Goal: Transaction & Acquisition: Purchase product/service

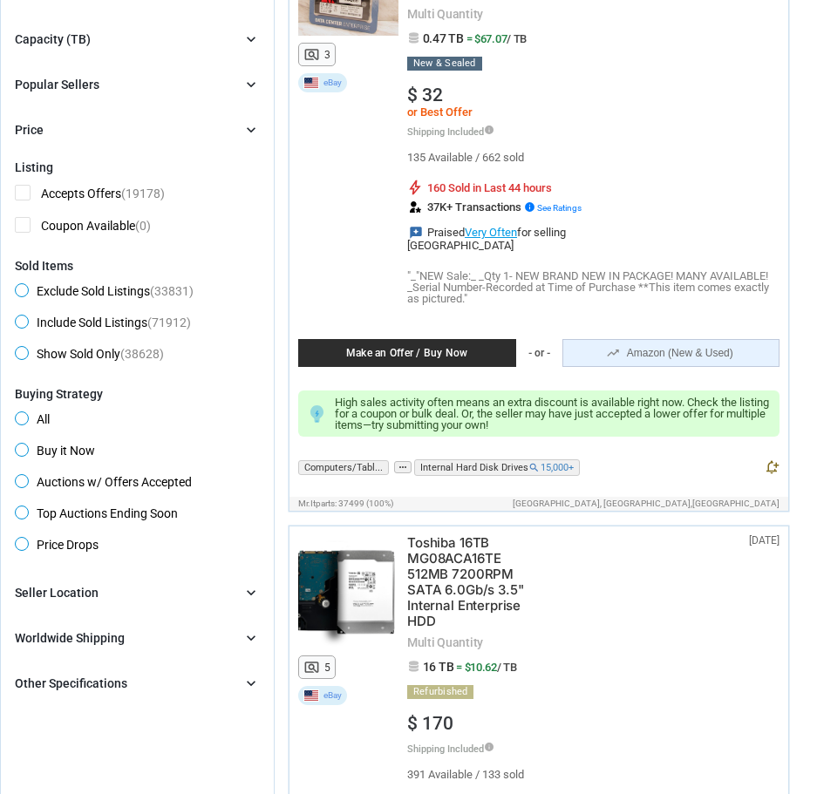
scroll to position [344, 0]
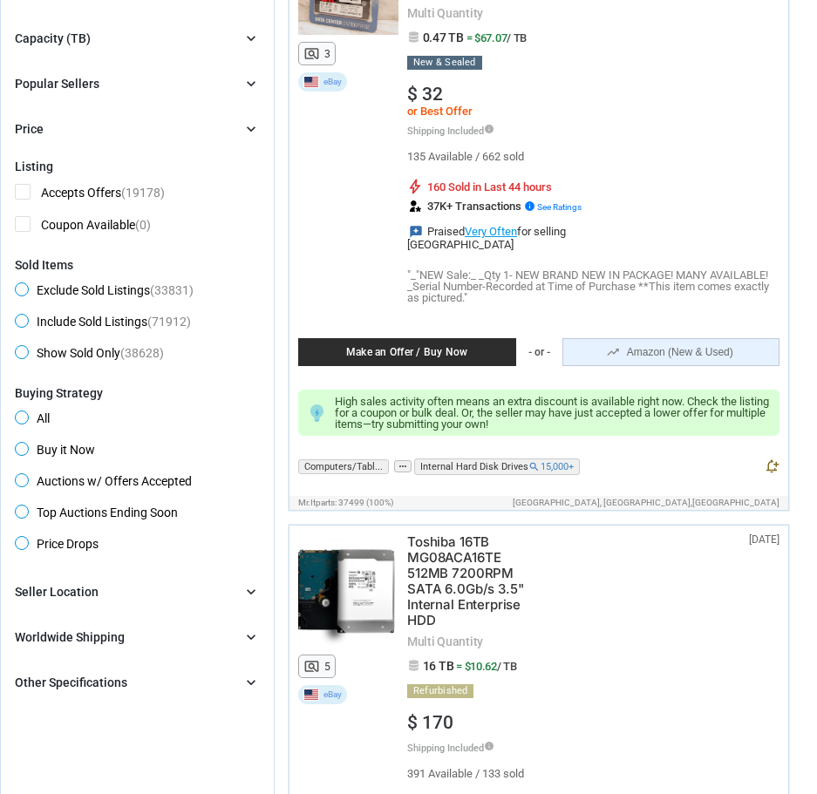
click at [65, 447] on span "Buy it Now" at bounding box center [55, 452] width 80 height 21
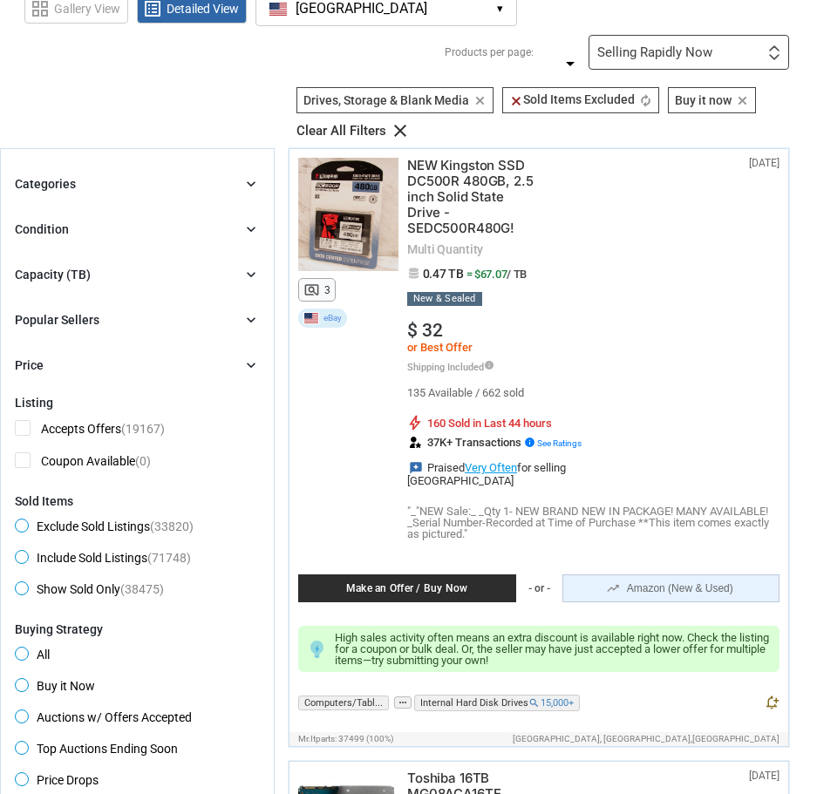
scroll to position [105, 0]
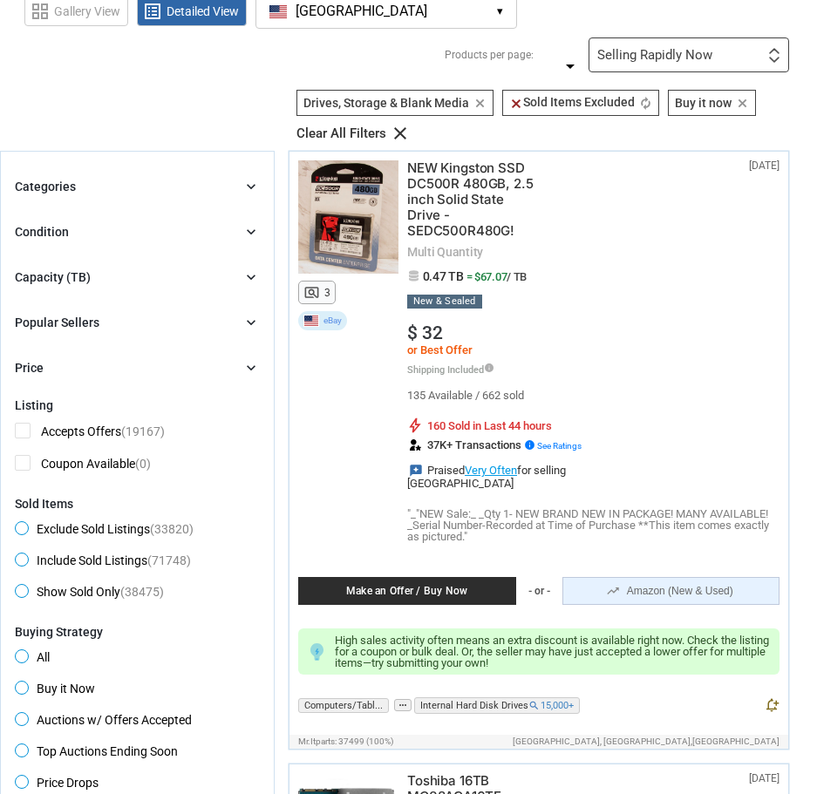
click at [248, 278] on icon "chevron_right" at bounding box center [250, 277] width 17 height 17
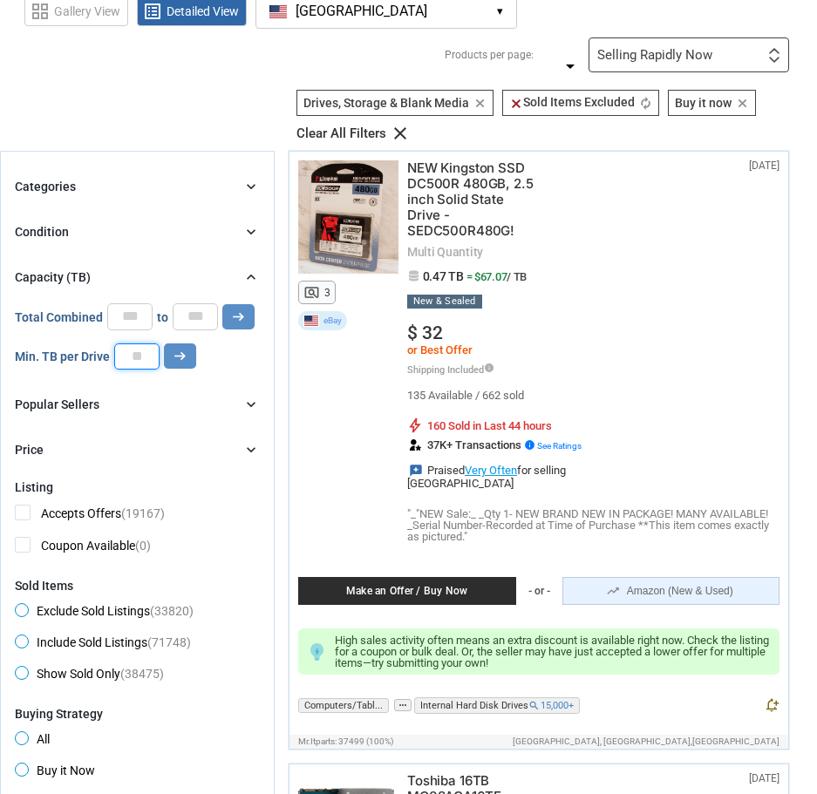
click at [142, 352] on input "number" at bounding box center [136, 356] width 45 height 26
type input "**"
click at [164, 352] on button "arrow_right_alt" at bounding box center [180, 355] width 32 height 25
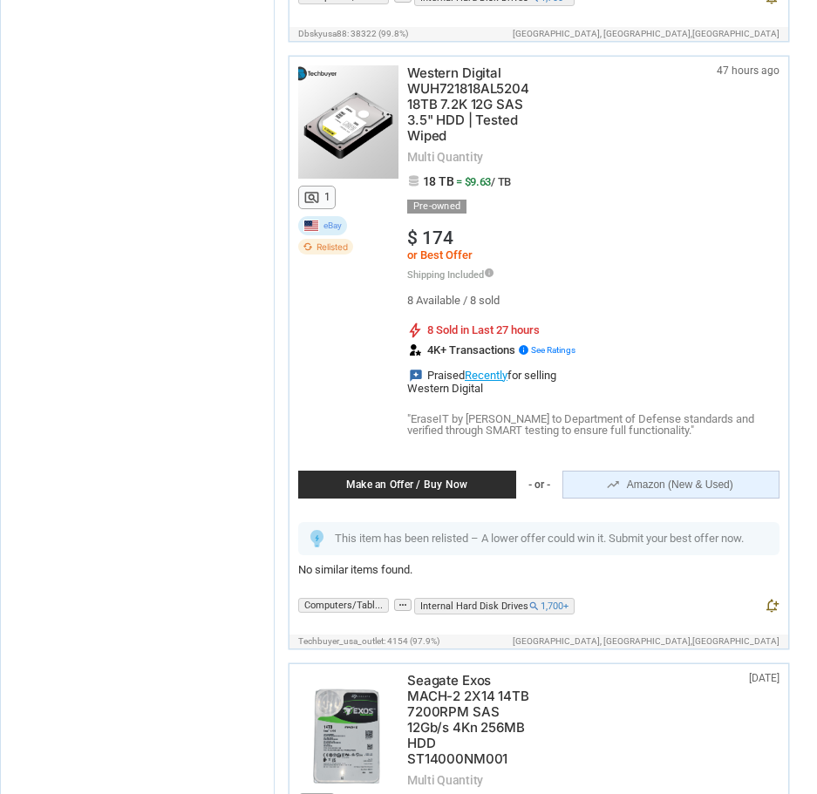
scroll to position [7871, 0]
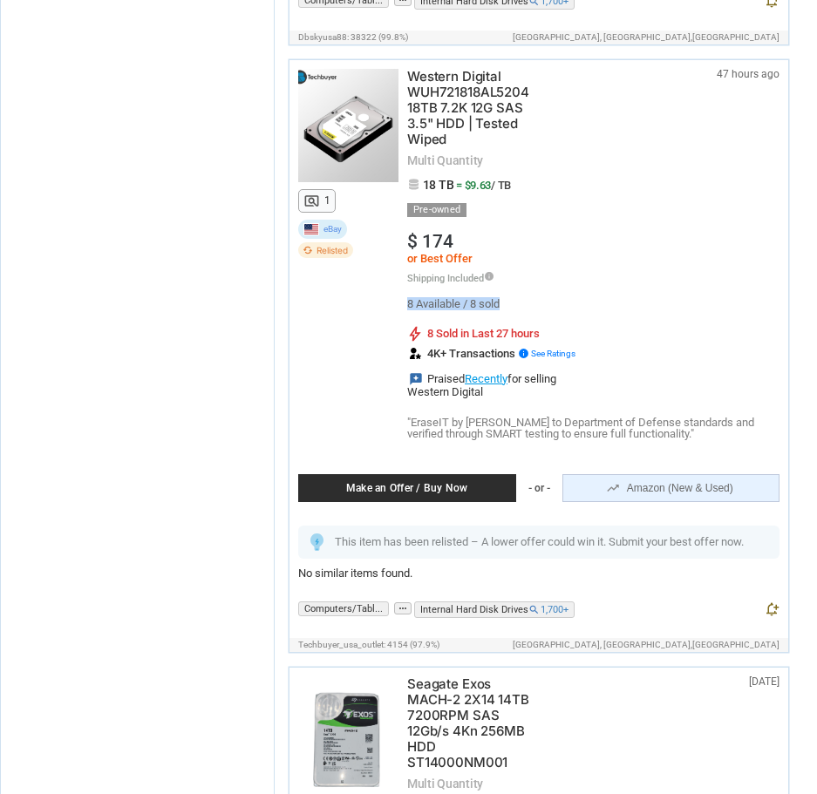
drag, startPoint x: 408, startPoint y: 303, endPoint x: 536, endPoint y: 309, distance: 128.3
click at [536, 309] on div "8 Available / 8 sold" at bounding box center [498, 303] width 183 height 11
click at [536, 310] on div "8 Available / 8 sold bolt 8 Sold in Last 27 hours 4K+ Transactions info See Rat…" at bounding box center [498, 347] width 183 height 99
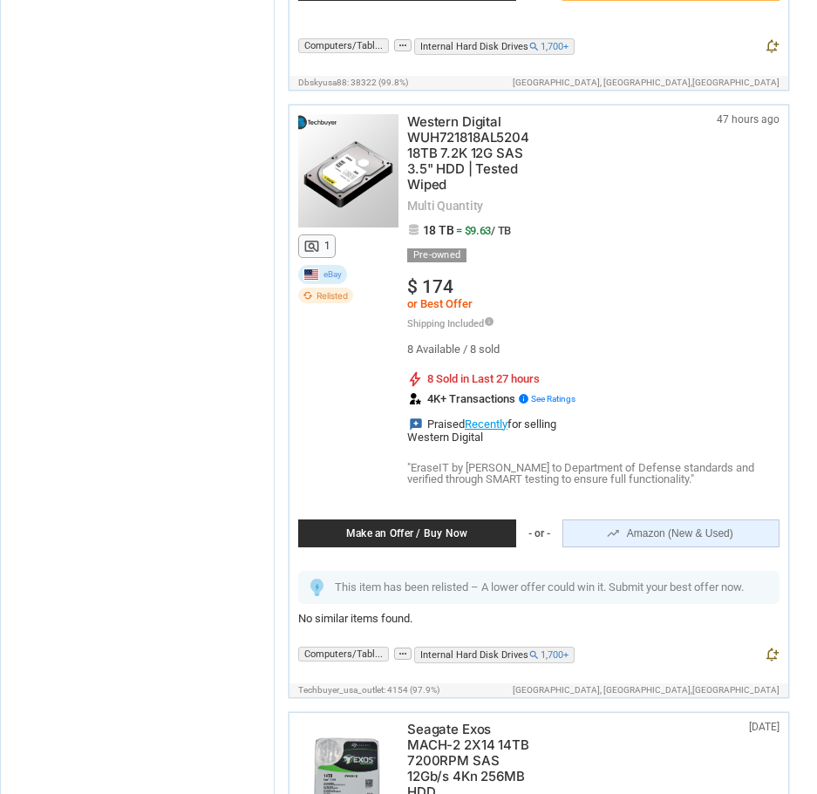
scroll to position [7825, 0]
